Goal: Transaction & Acquisition: Book appointment/travel/reservation

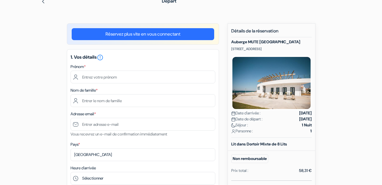
scroll to position [28, 0]
type input "Eva"
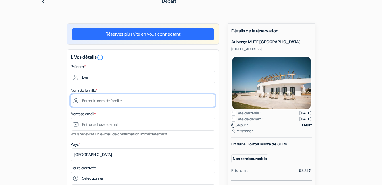
type input "CHIANTARETTO"
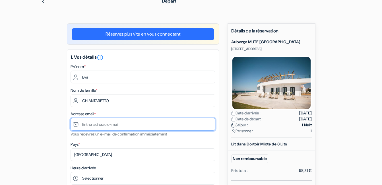
type input "[EMAIL_ADDRESS][DOMAIN_NAME]"
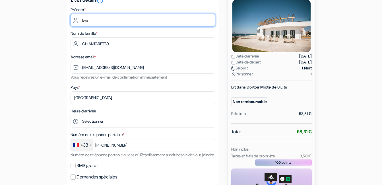
scroll to position [142, 0]
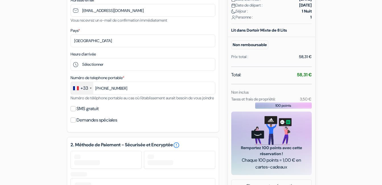
type input "6 15 71 64 72"
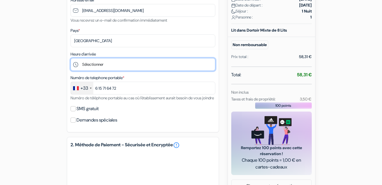
click at [117, 63] on select "Sélectionner 15:00 16:00 17:00 18:00 19:00 20:00 21:00 22:00 23:00" at bounding box center [143, 64] width 145 height 13
select select "19"
click at [71, 58] on select "Sélectionner 15:00 16:00 17:00 18:00 19:00 20:00 21:00 22:00 23:00" at bounding box center [143, 64] width 145 height 13
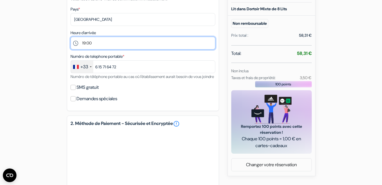
scroll to position [171, 0]
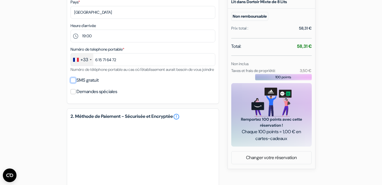
click at [73, 83] on input "SMS gratuit" at bounding box center [73, 80] width 5 height 5
checkbox input "true"
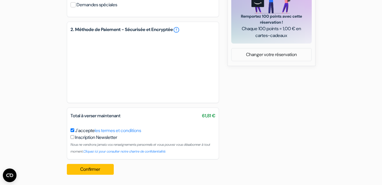
scroll to position [281, 0]
click at [85, 169] on button "Confirmer Loading..." at bounding box center [90, 169] width 47 height 11
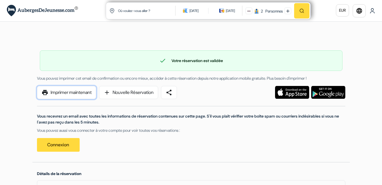
click at [71, 86] on link "print Imprimer maintenant" at bounding box center [66, 92] width 59 height 13
